Goal: Entertainment & Leisure: Browse casually

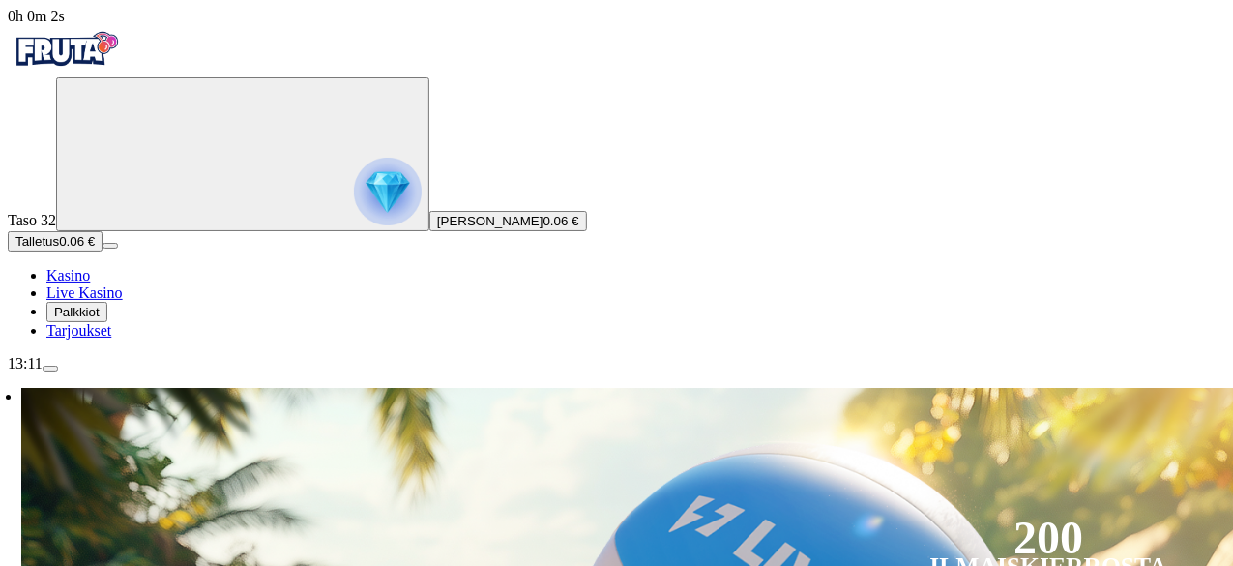
click at [354, 216] on img "Primary" at bounding box center [388, 192] width 68 height 68
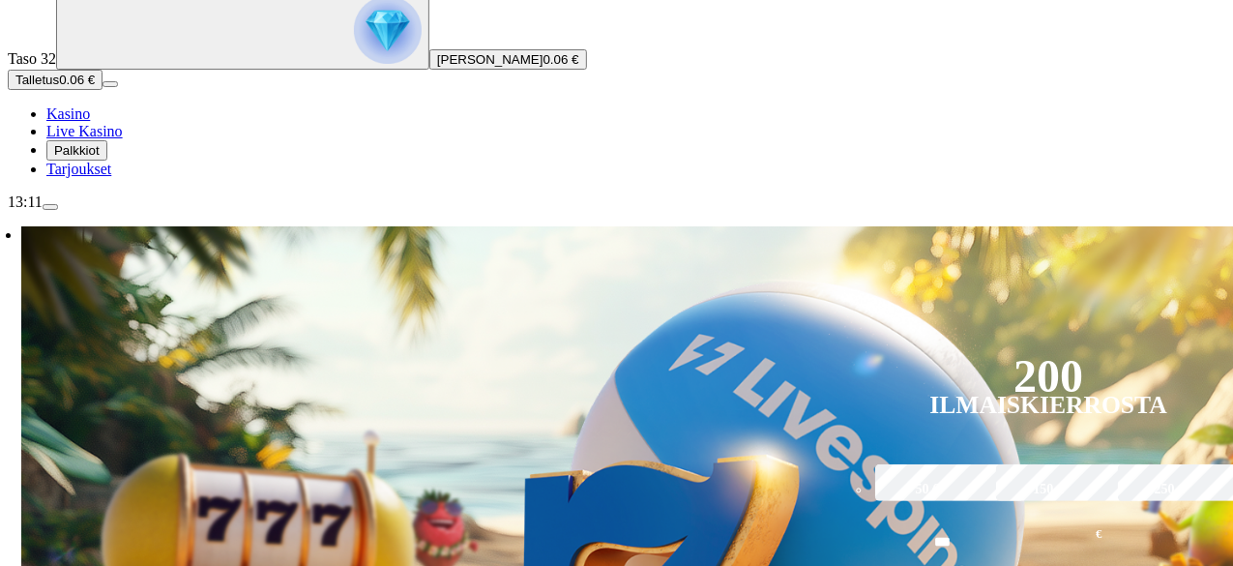
scroll to position [163, 0]
